Goal: Task Accomplishment & Management: Manage account settings

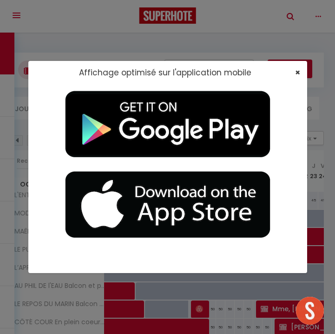
click at [296, 69] on span "×" at bounding box center [297, 73] width 5 height 12
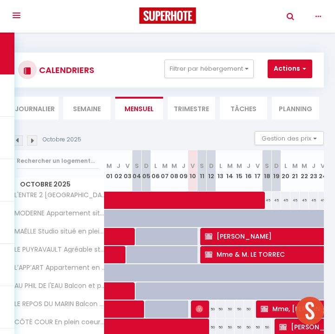
click at [33, 141] on img at bounding box center [32, 140] width 10 height 10
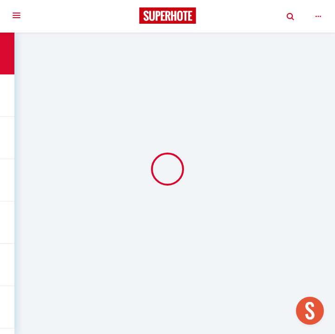
click at [33, 141] on div at bounding box center [167, 169] width 313 height 250
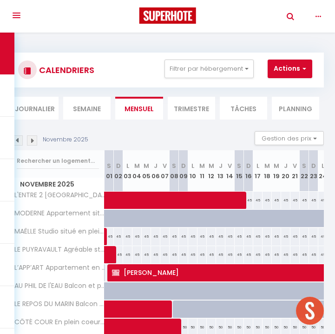
click at [33, 141] on img at bounding box center [32, 140] width 10 height 10
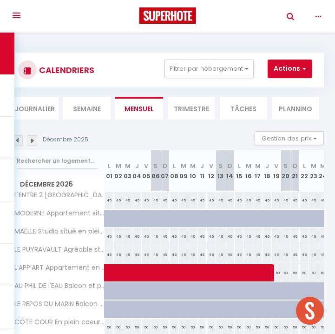
click at [33, 141] on img at bounding box center [32, 140] width 10 height 10
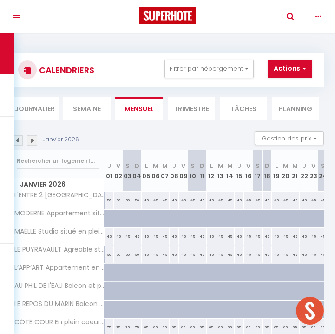
click at [33, 141] on img at bounding box center [32, 140] width 10 height 10
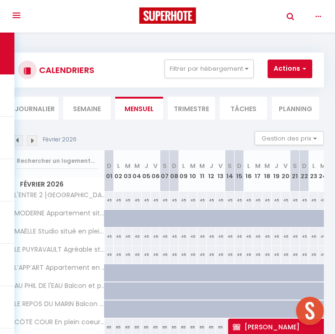
click at [33, 142] on img at bounding box center [32, 140] width 10 height 10
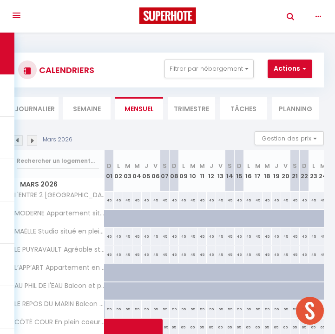
click at [33, 142] on img at bounding box center [32, 140] width 10 height 10
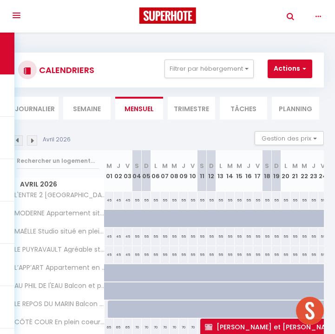
click at [33, 142] on img at bounding box center [32, 140] width 10 height 10
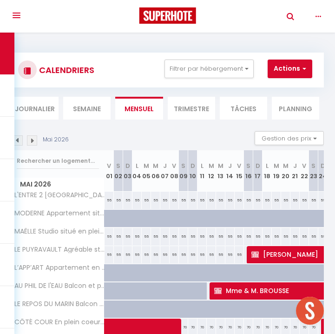
click at [34, 142] on img at bounding box center [32, 140] width 10 height 10
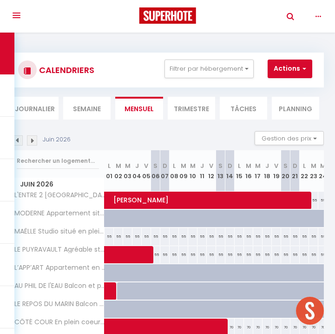
click at [34, 142] on img at bounding box center [32, 140] width 10 height 10
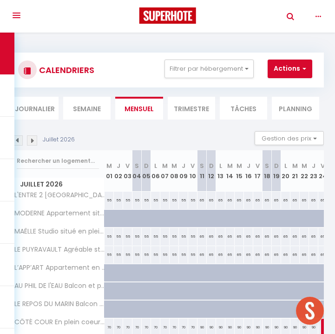
click at [34, 142] on img at bounding box center [32, 140] width 10 height 10
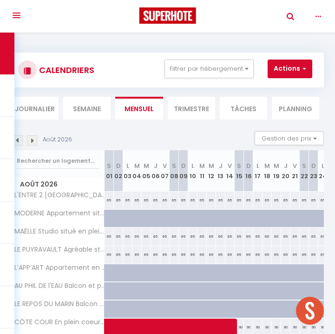
click at [34, 142] on img at bounding box center [32, 140] width 10 height 10
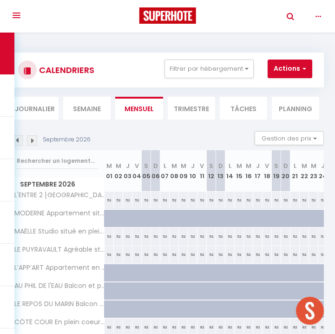
click at [34, 142] on img at bounding box center [32, 140] width 10 height 10
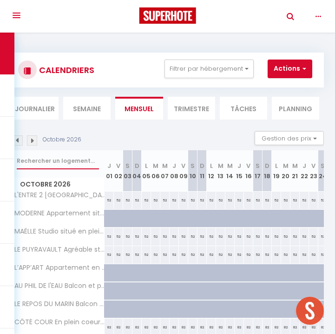
click at [42, 159] on input "text" at bounding box center [58, 161] width 82 height 17
type input "l'escale"
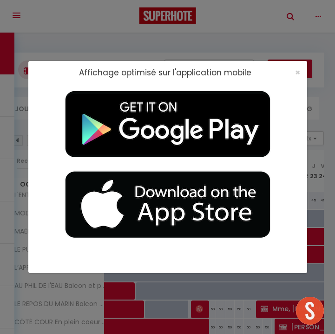
click at [294, 74] on div "×" at bounding box center [294, 72] width 23 height 9
click at [297, 73] on span "×" at bounding box center [297, 73] width 5 height 12
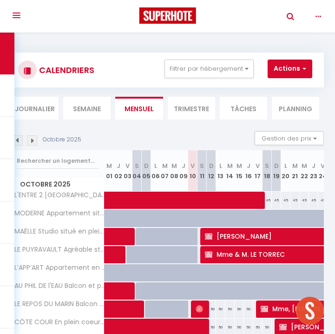
click at [36, 140] on img at bounding box center [32, 140] width 10 height 10
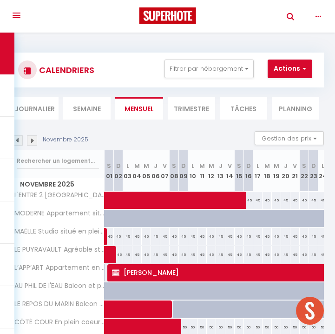
click at [36, 140] on img at bounding box center [32, 140] width 10 height 10
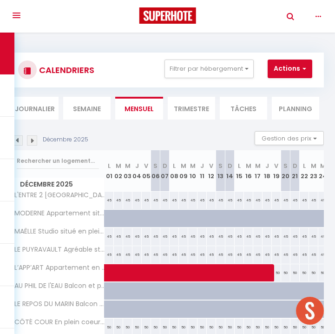
click at [36, 140] on img at bounding box center [32, 140] width 10 height 10
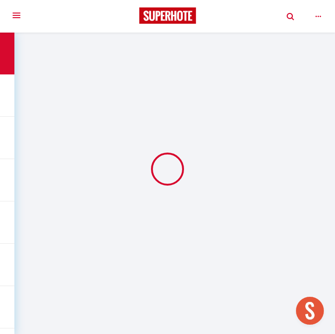
click at [36, 140] on div at bounding box center [167, 169] width 313 height 250
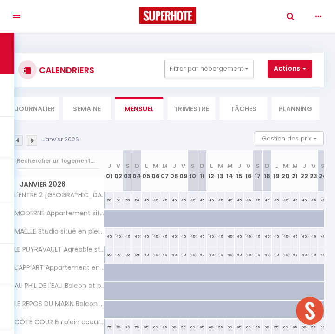
click at [36, 140] on img at bounding box center [32, 140] width 10 height 10
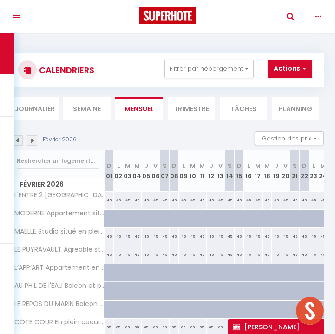
click at [36, 140] on img at bounding box center [32, 140] width 10 height 10
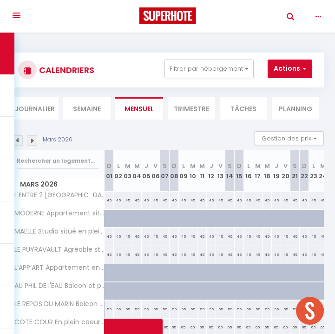
click at [36, 140] on img at bounding box center [32, 140] width 10 height 10
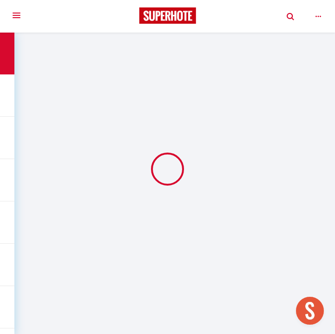
click at [36, 140] on div at bounding box center [167, 169] width 313 height 250
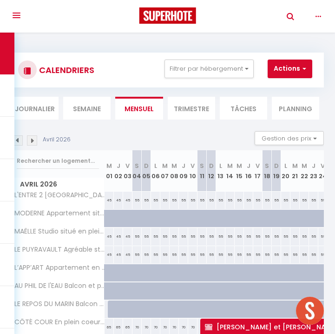
click at [36, 140] on img at bounding box center [32, 140] width 10 height 10
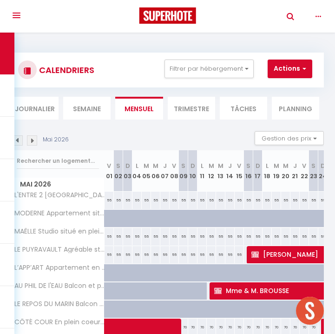
click at [36, 140] on img at bounding box center [32, 140] width 10 height 10
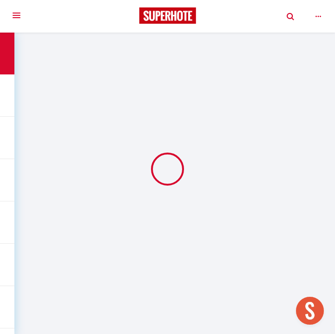
click at [36, 140] on div at bounding box center [167, 169] width 313 height 250
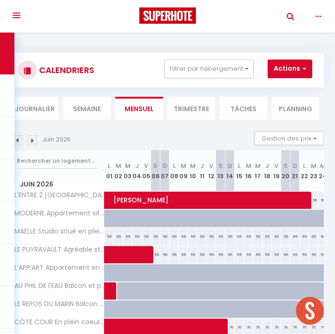
click at [36, 140] on img at bounding box center [32, 140] width 10 height 10
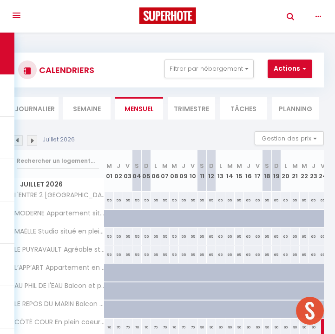
click at [36, 140] on img at bounding box center [32, 140] width 10 height 10
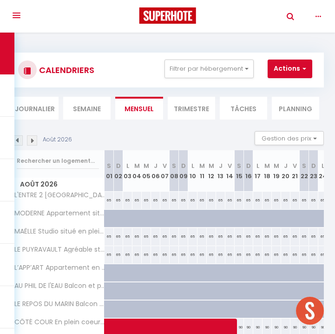
click at [36, 140] on img at bounding box center [32, 140] width 10 height 10
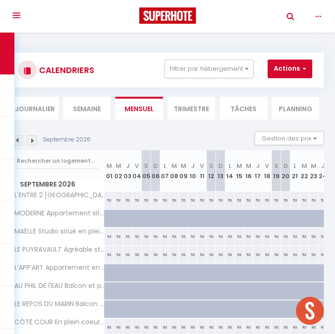
click at [36, 140] on img at bounding box center [32, 140] width 10 height 10
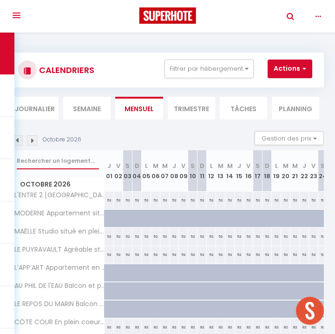
click at [35, 163] on input "text" at bounding box center [58, 161] width 82 height 17
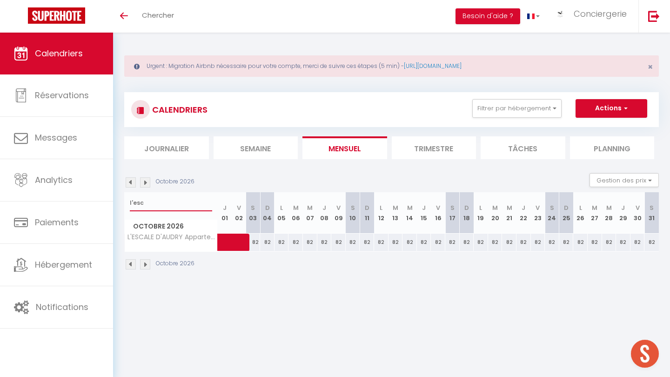
type input "l'esc"
click at [252, 243] on span at bounding box center [248, 243] width 43 height 18
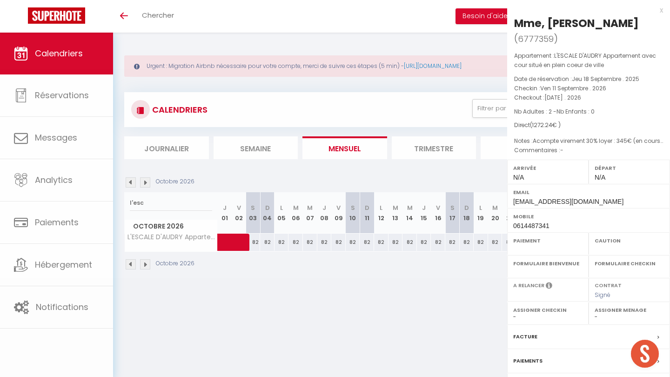
select select "OK"
select select "KO"
select select "0"
select select "1"
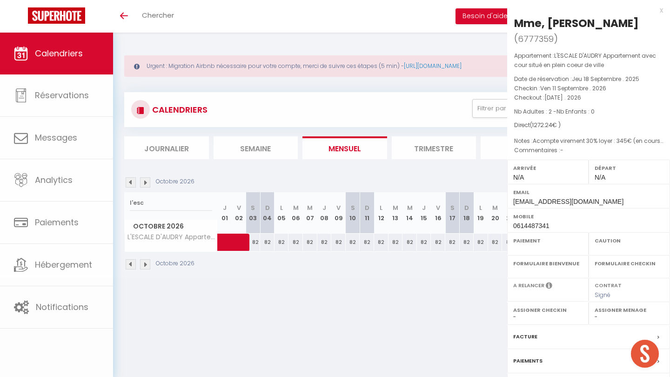
select select
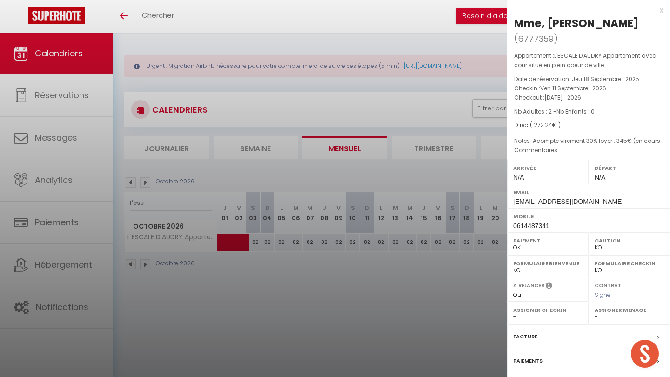
click at [259, 314] on div at bounding box center [335, 188] width 670 height 377
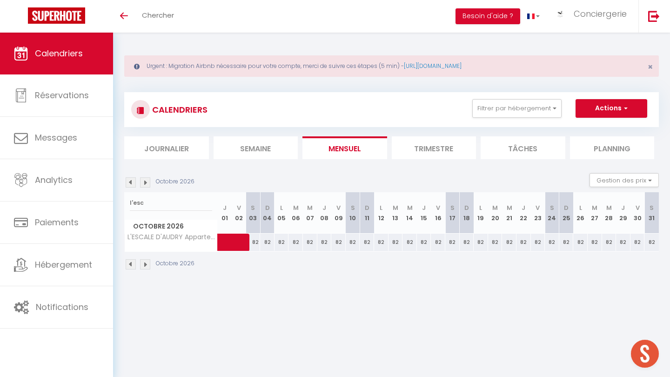
click at [238, 246] on span at bounding box center [248, 243] width 43 height 18
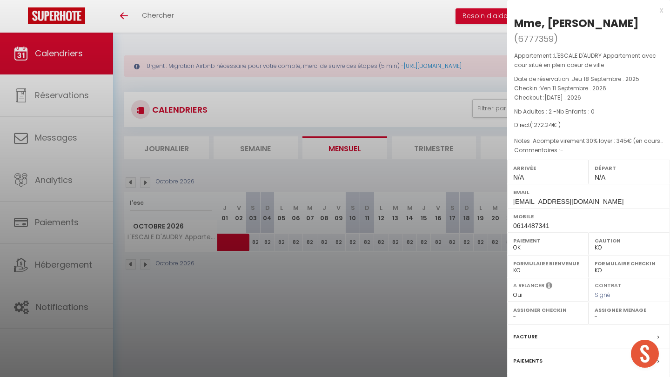
click at [273, 295] on div at bounding box center [335, 188] width 670 height 377
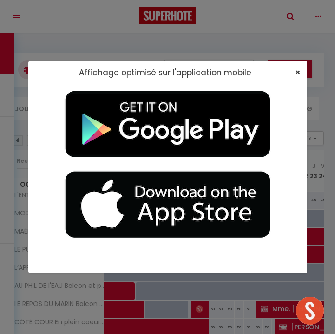
click at [299, 73] on span "×" at bounding box center [297, 73] width 5 height 12
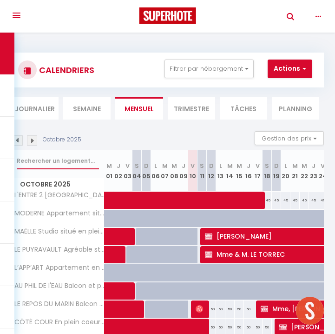
click at [41, 160] on input "text" at bounding box center [58, 161] width 82 height 17
type input "l'esc"
